Goal: Information Seeking & Learning: Compare options

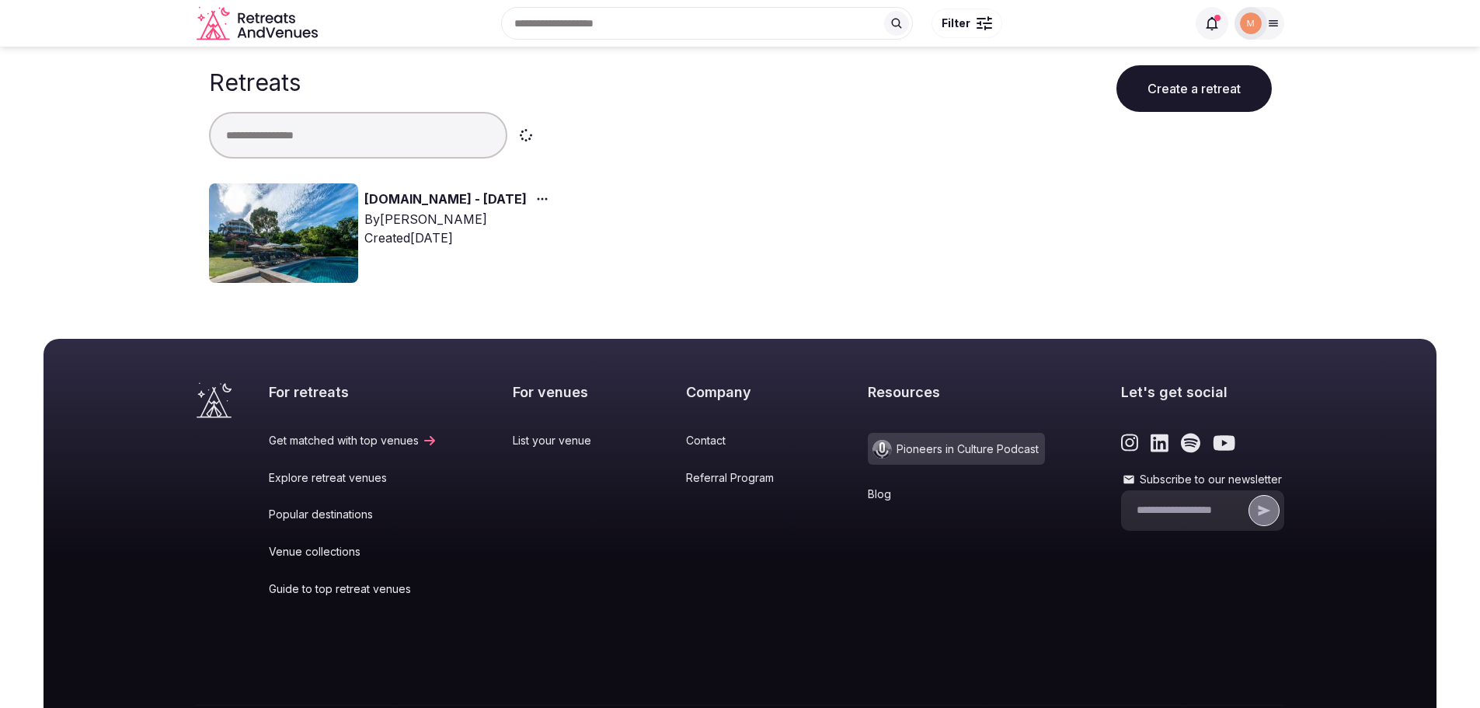
click at [389, 199] on link "[DOMAIN_NAME] - [DATE]" at bounding box center [445, 200] width 162 height 20
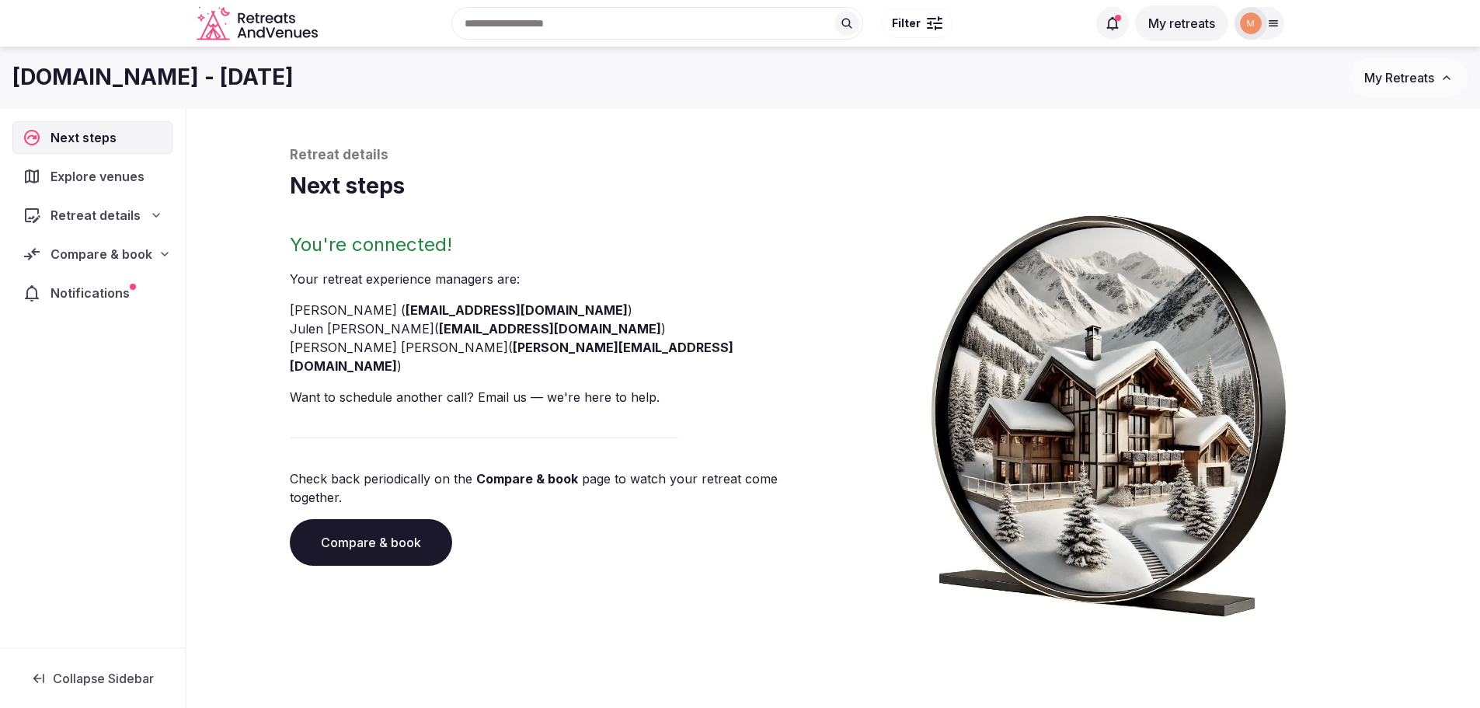
click at [127, 219] on span "Retreat details" at bounding box center [96, 215] width 90 height 19
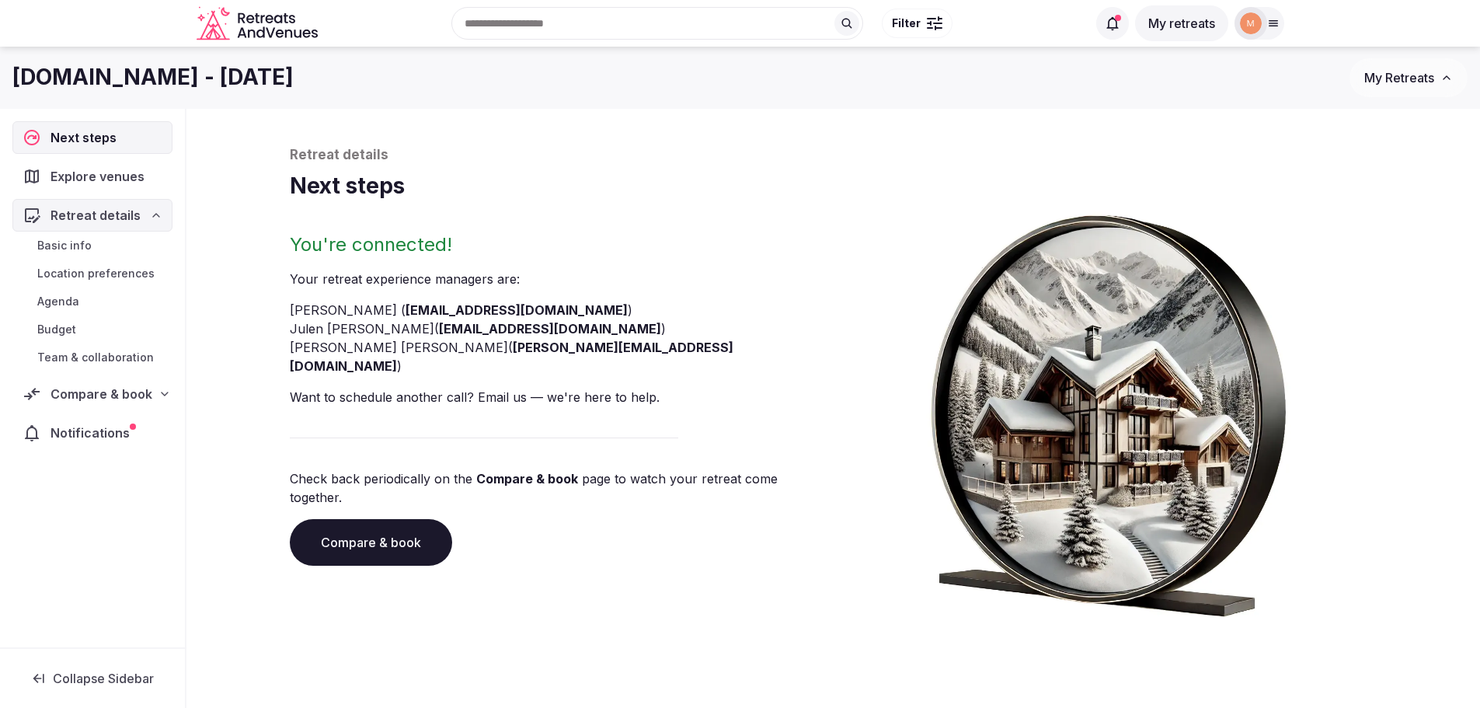
click at [137, 389] on span "Compare & book" at bounding box center [102, 394] width 102 height 19
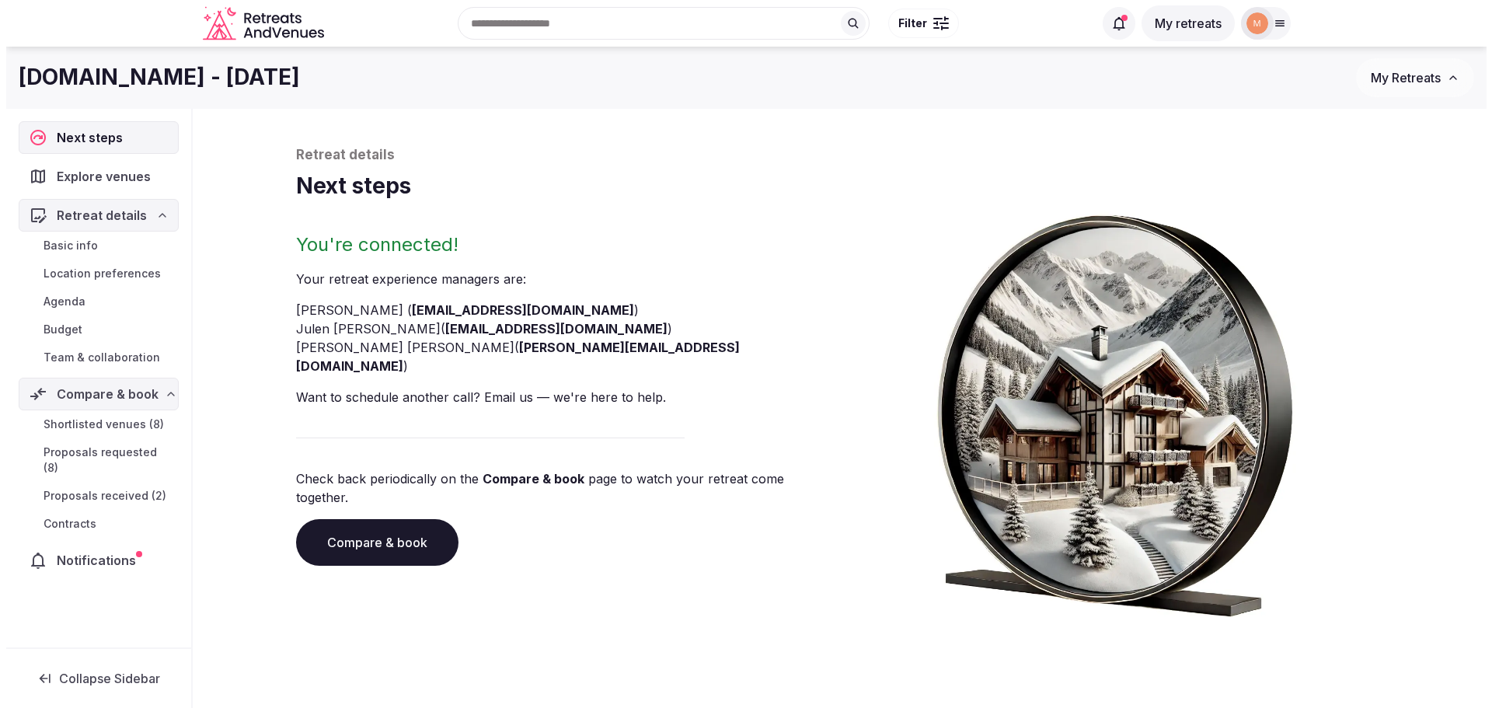
scroll to position [53, 0]
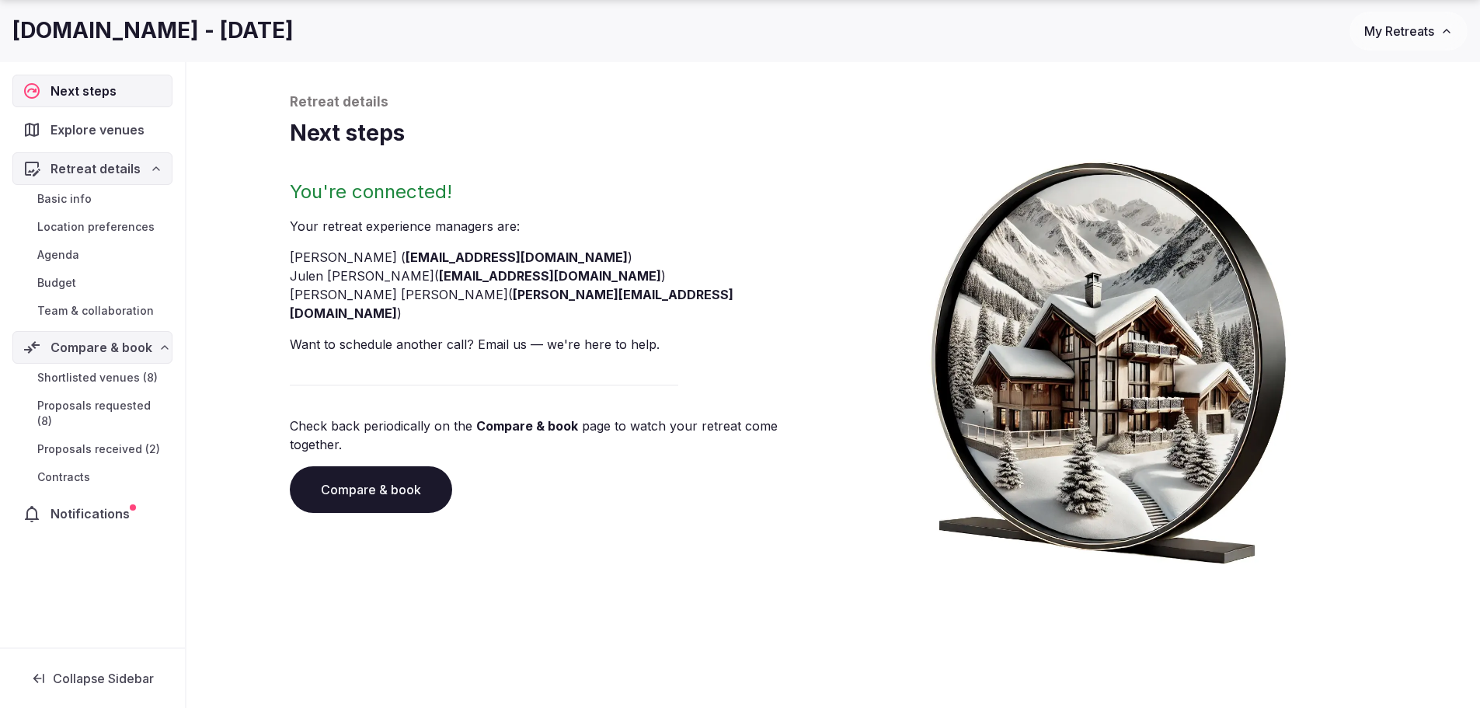
click at [124, 441] on span "Proposals received (2)" at bounding box center [98, 449] width 123 height 16
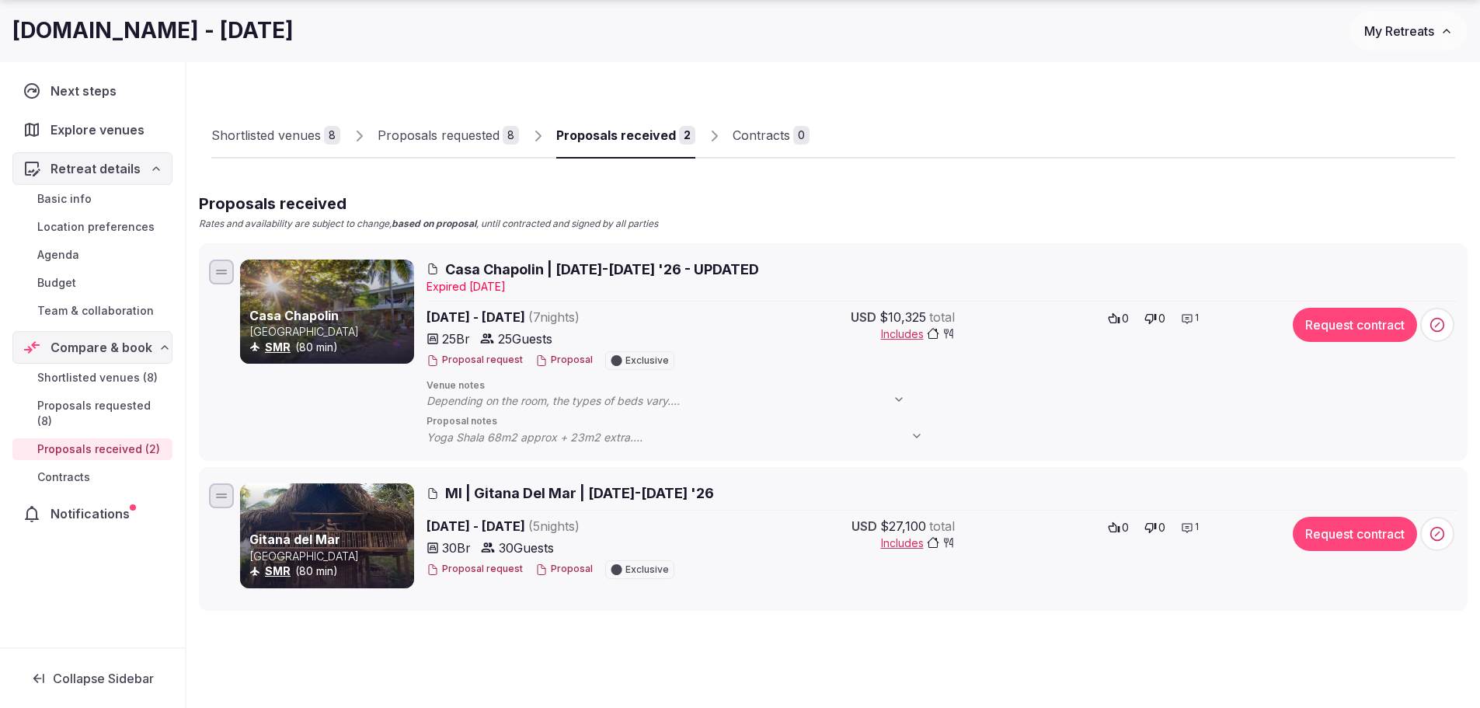
click at [563, 363] on button "Proposal" at bounding box center [563, 360] width 57 height 13
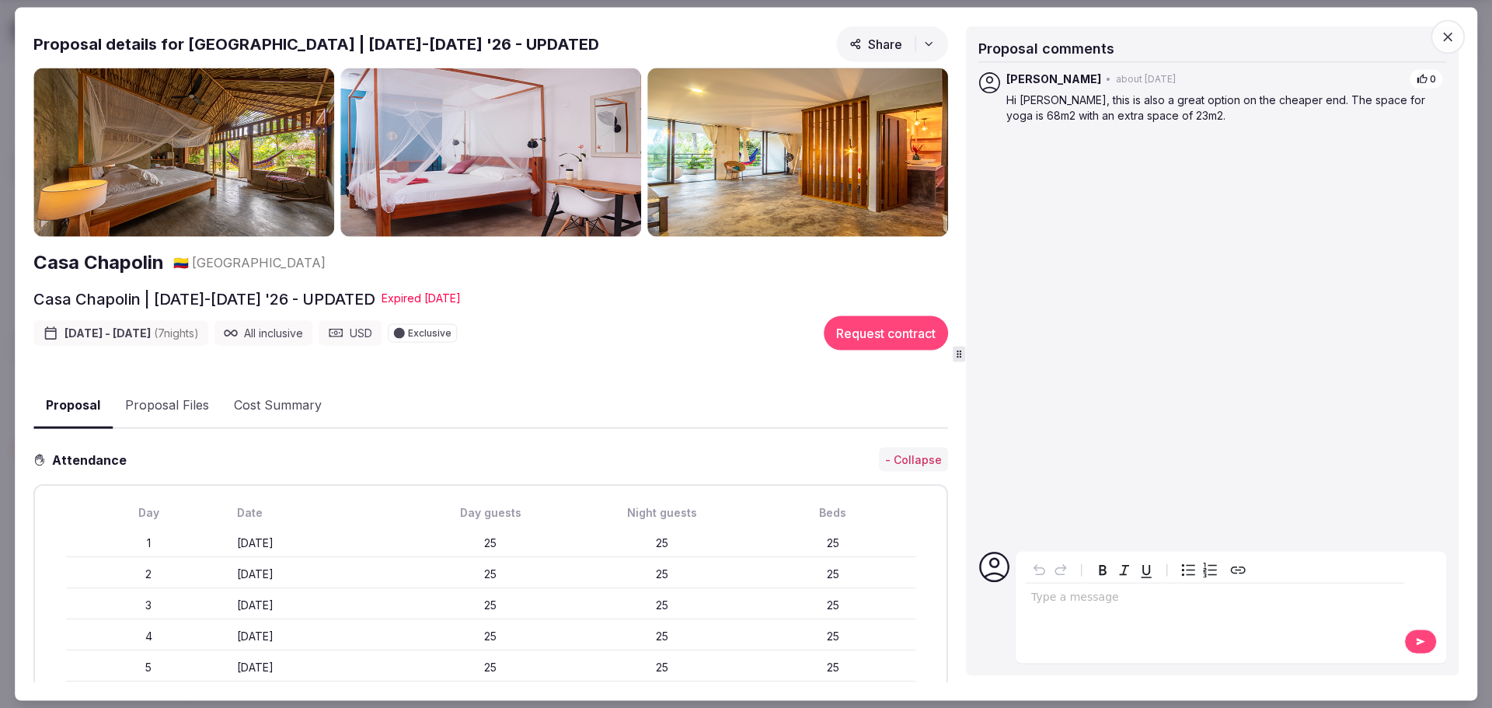
click at [852, 174] on img at bounding box center [797, 152] width 301 height 169
click at [1260, 305] on div "[PERSON_NAME] • about [DATE] 0 Hi [PERSON_NAME], this is also a great option on…" at bounding box center [1212, 303] width 468 height 471
drag, startPoint x: 1300, startPoint y: 93, endPoint x: 1156, endPoint y: 117, distance: 145.8
click at [1156, 117] on p "Hi [PERSON_NAME], this is also a great option on the cheaper end. The space for…" at bounding box center [1224, 107] width 437 height 30
copy p "The space for yoga is 68m2 with an extra space of 23m2."
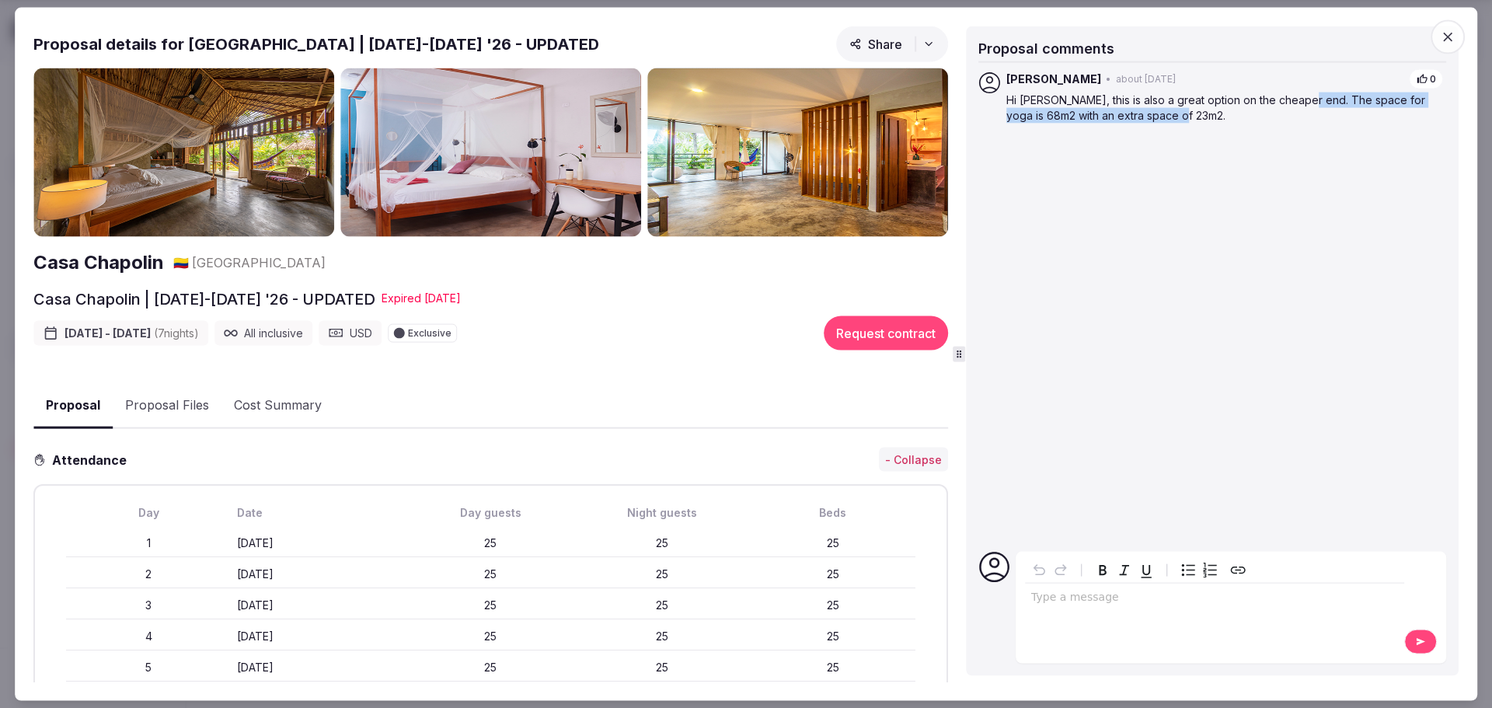
copy p "The space for yoga is 68m2 with an extra space of 23m2."
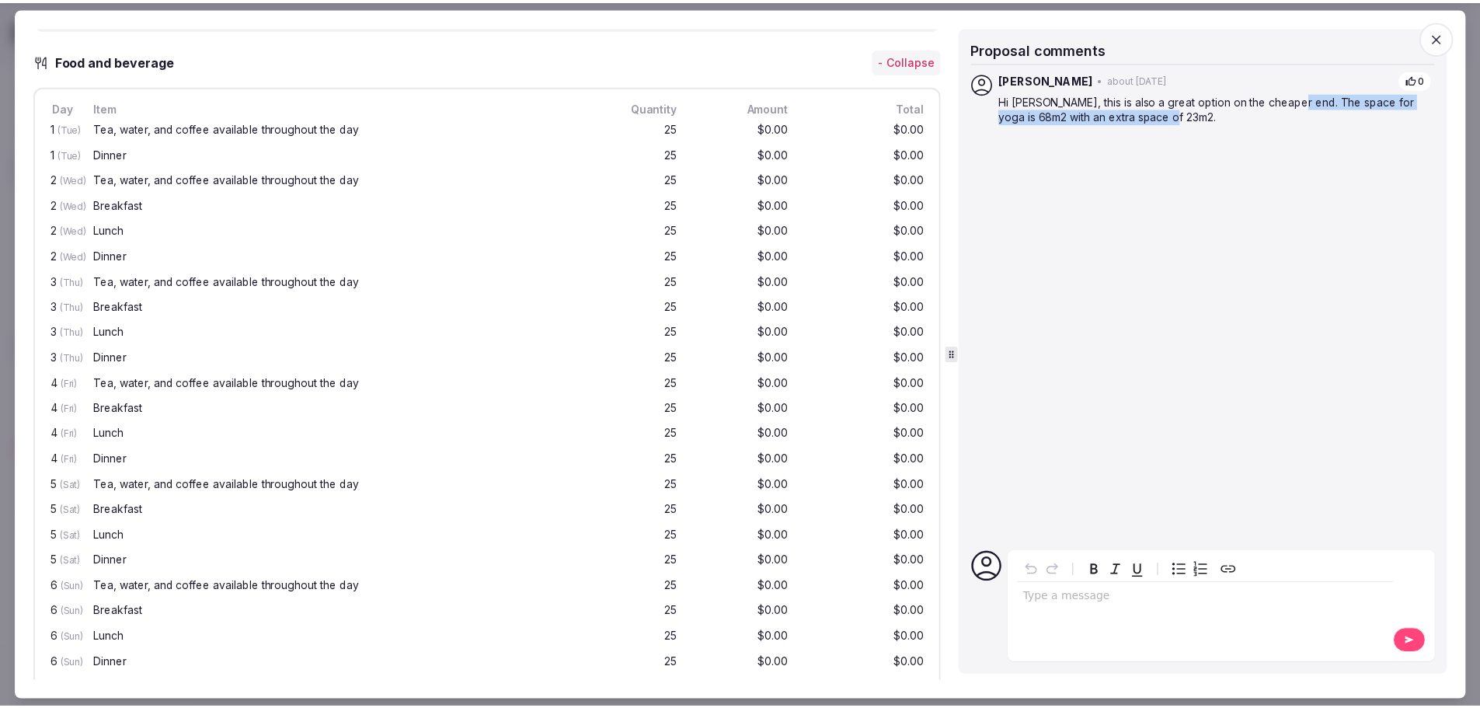
scroll to position [876, 0]
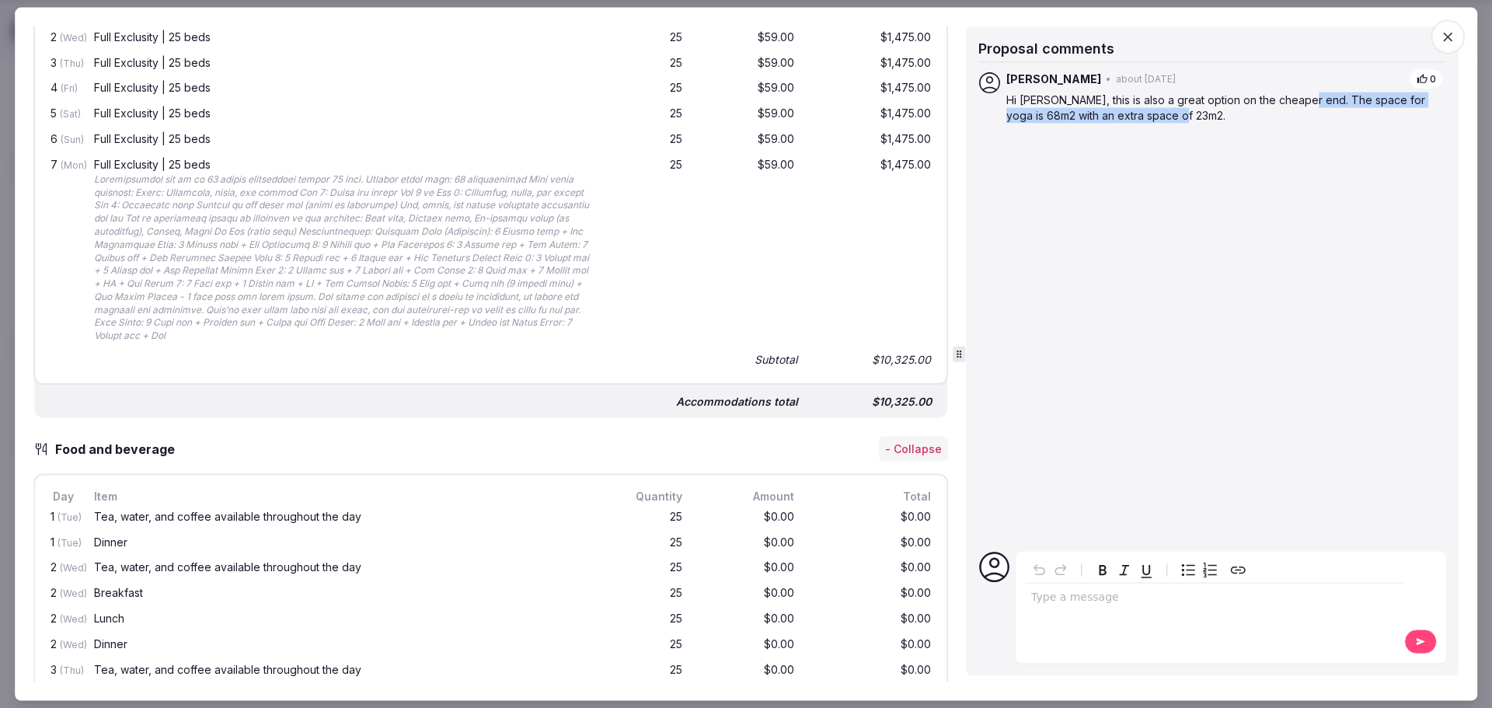
click at [1444, 30] on icon "button" at bounding box center [1448, 37] width 16 height 16
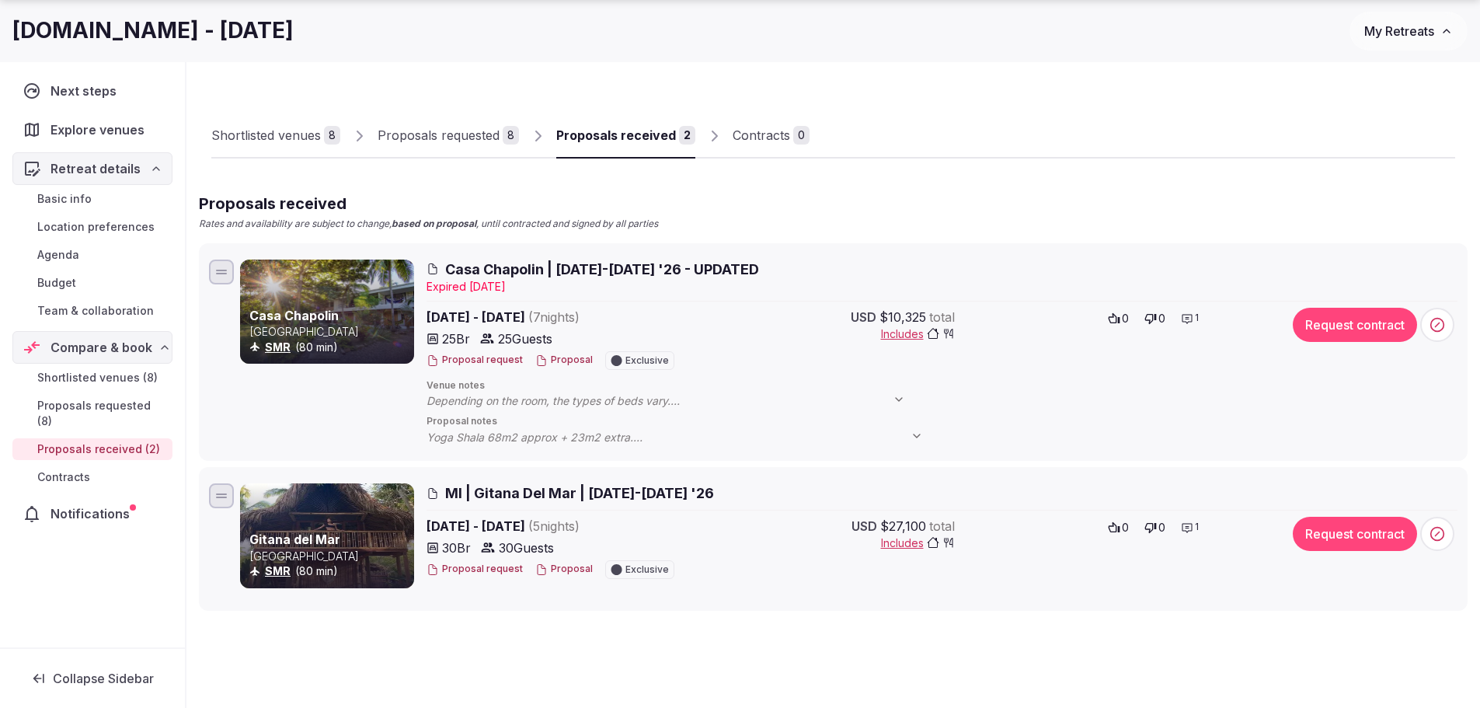
click at [484, 131] on div "Proposals requested" at bounding box center [439, 135] width 122 height 19
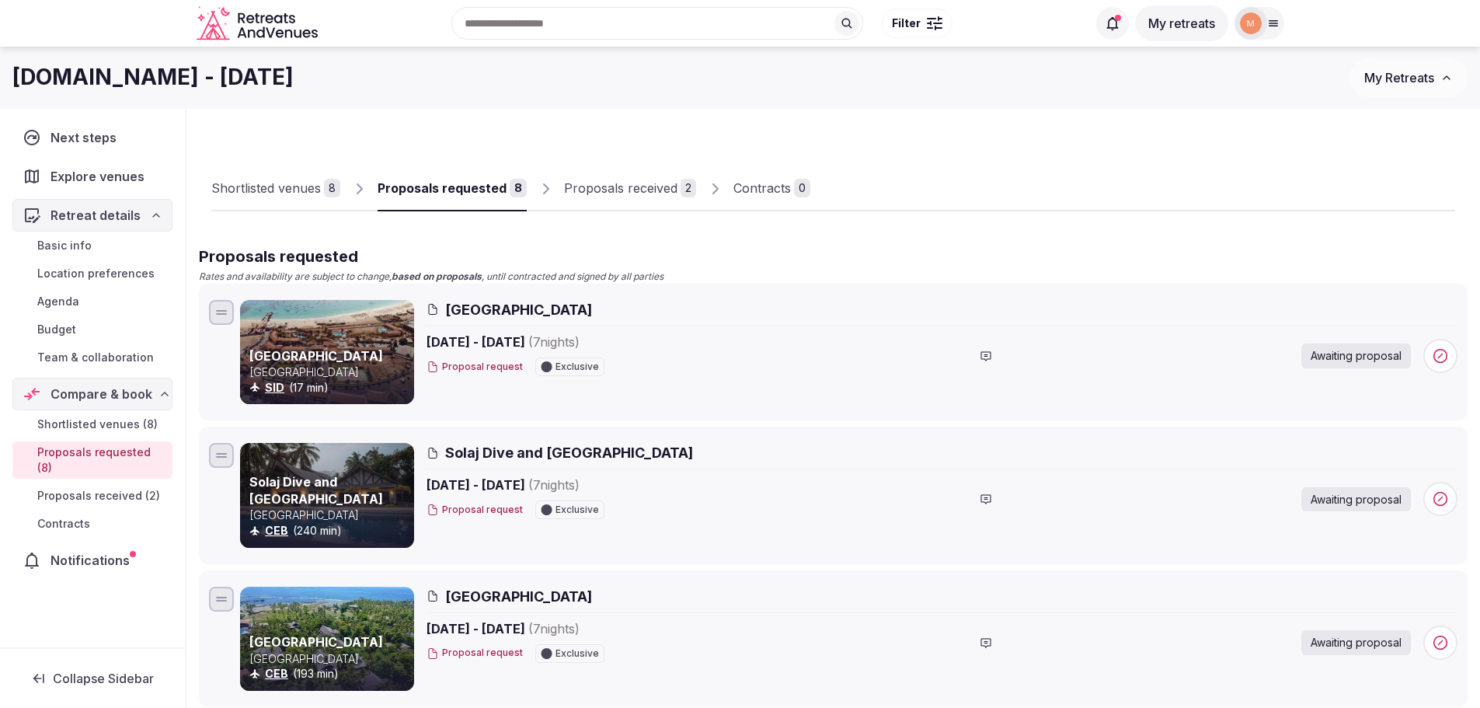
click at [1111, 13] on span at bounding box center [1112, 23] width 33 height 33
